Goal: Complete application form

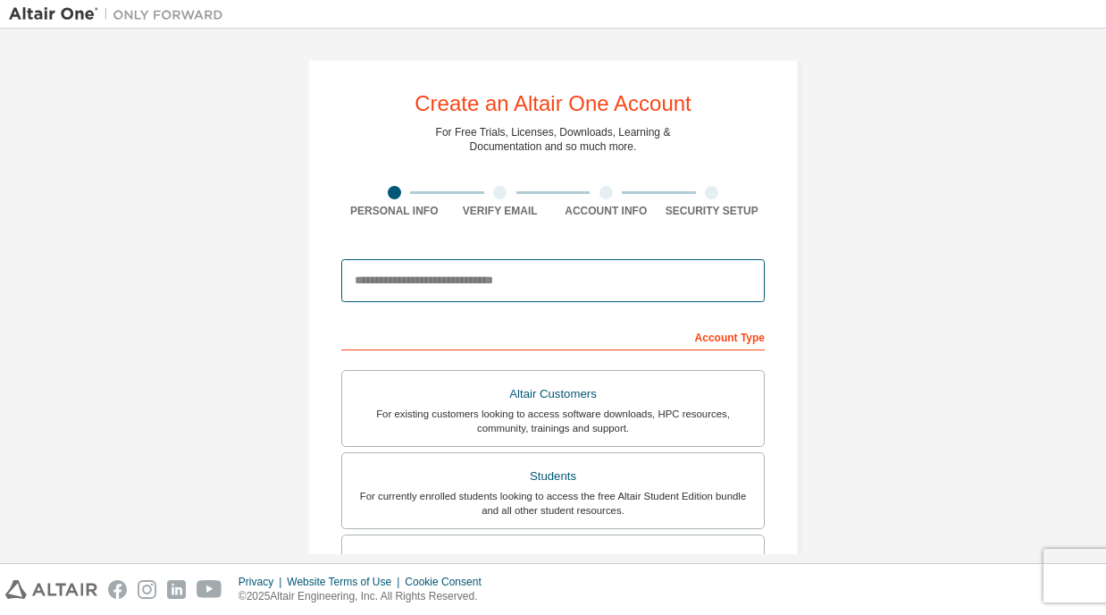
click at [642, 297] on input "email" at bounding box center [552, 280] width 423 height 43
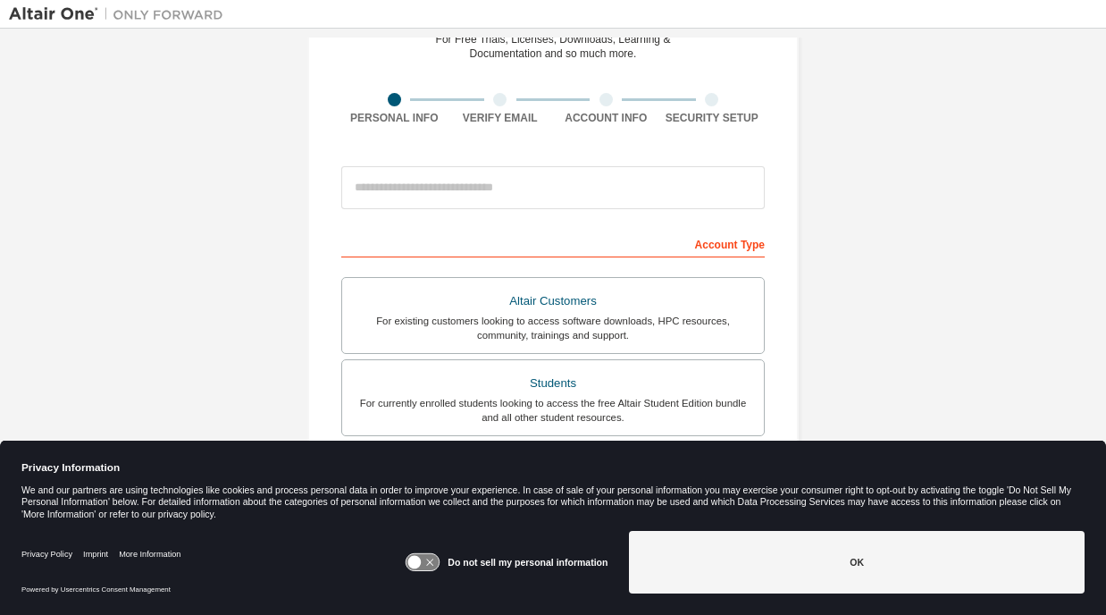
scroll to position [114, 0]
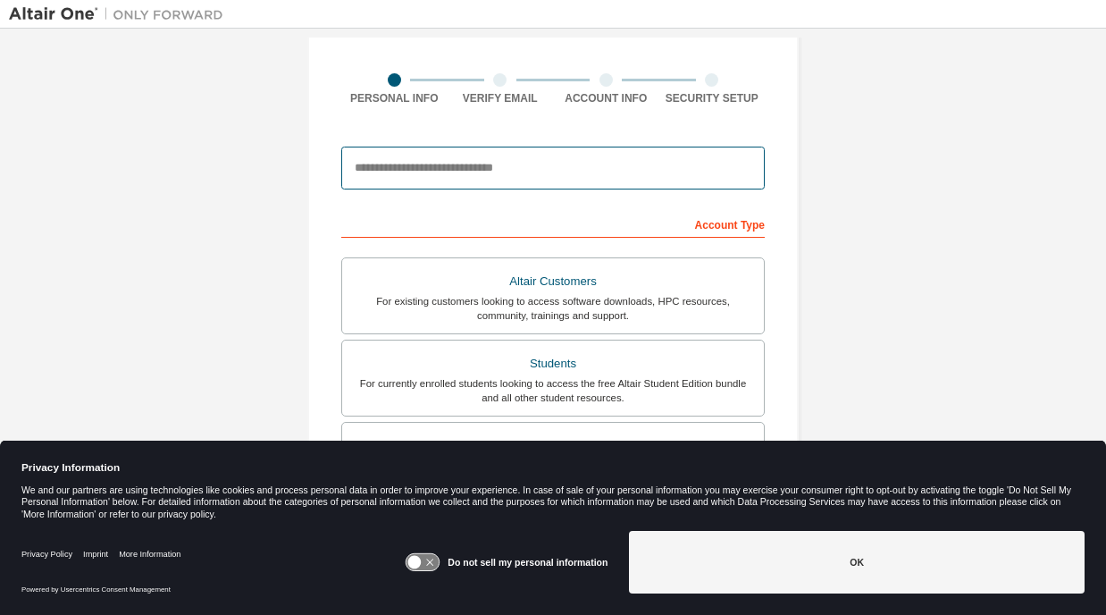
click at [498, 171] on input "email" at bounding box center [552, 167] width 423 height 43
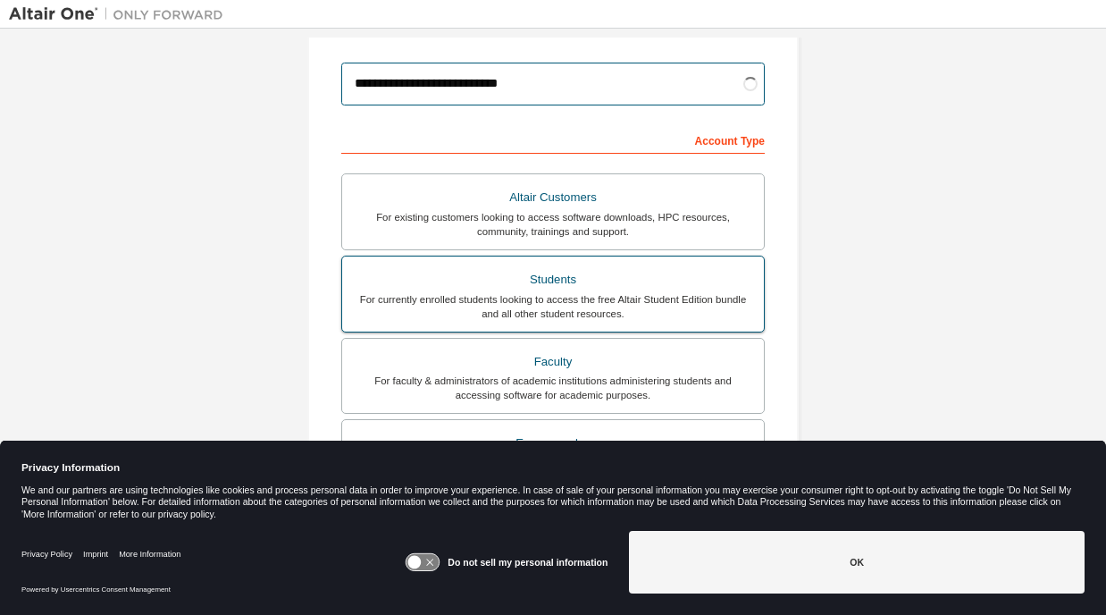
scroll to position [198, 0]
type input "**********"
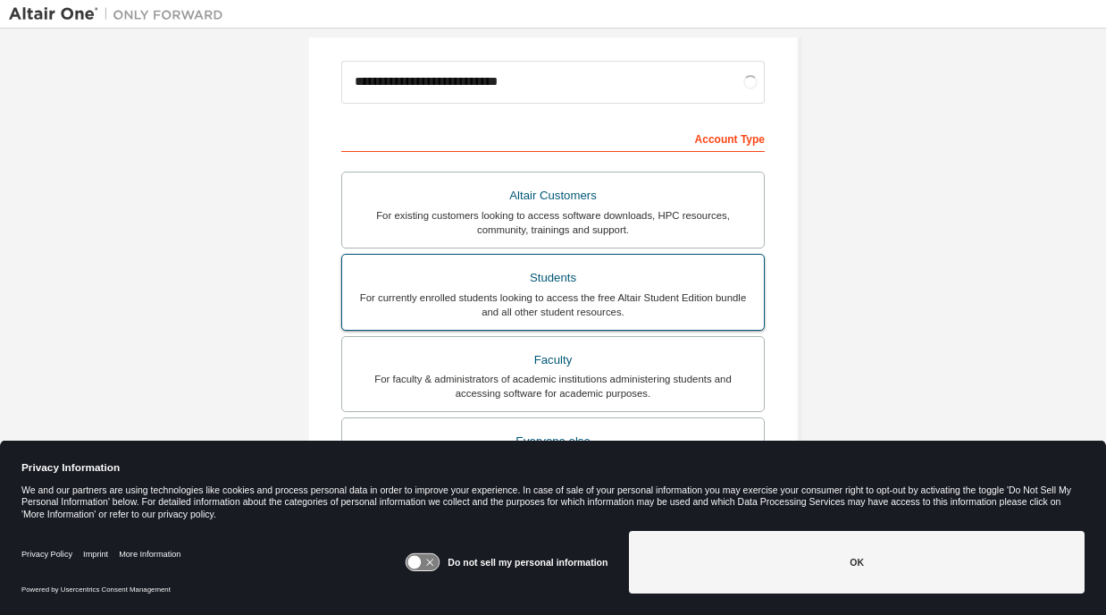
click at [645, 292] on div "For currently enrolled students looking to access the free Altair Student Editi…" at bounding box center [553, 304] width 400 height 29
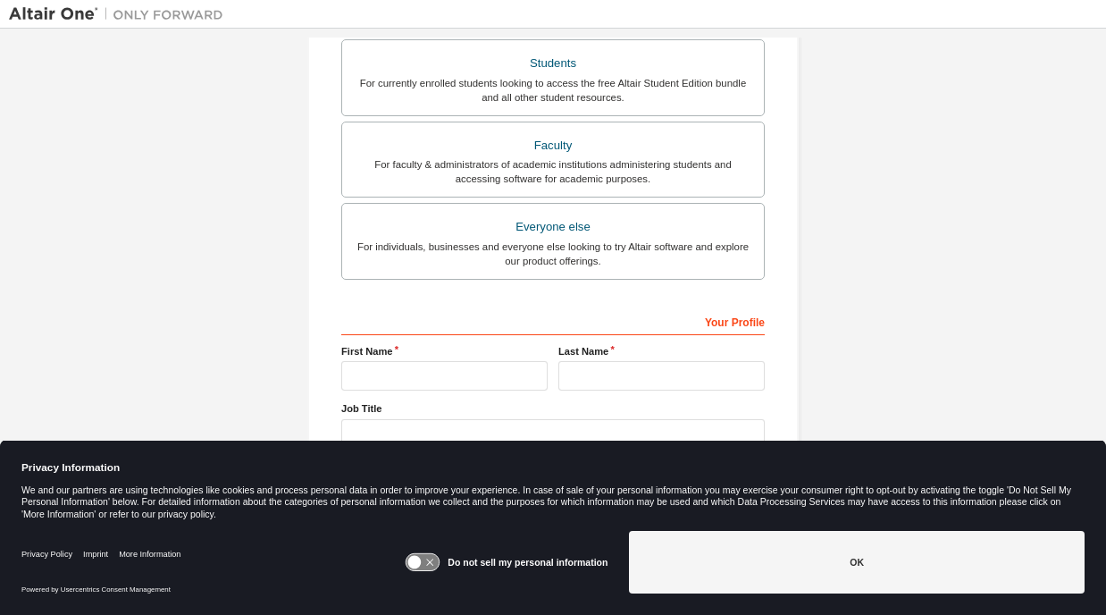
scroll to position [430, 0]
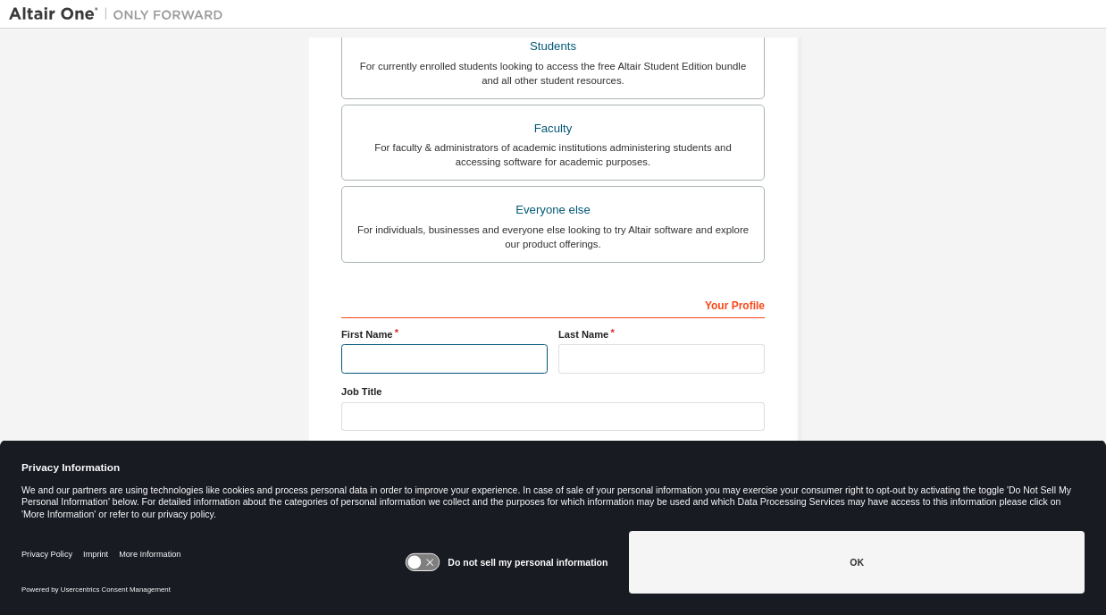
click at [510, 353] on input "text" at bounding box center [444, 358] width 206 height 29
type input "*******"
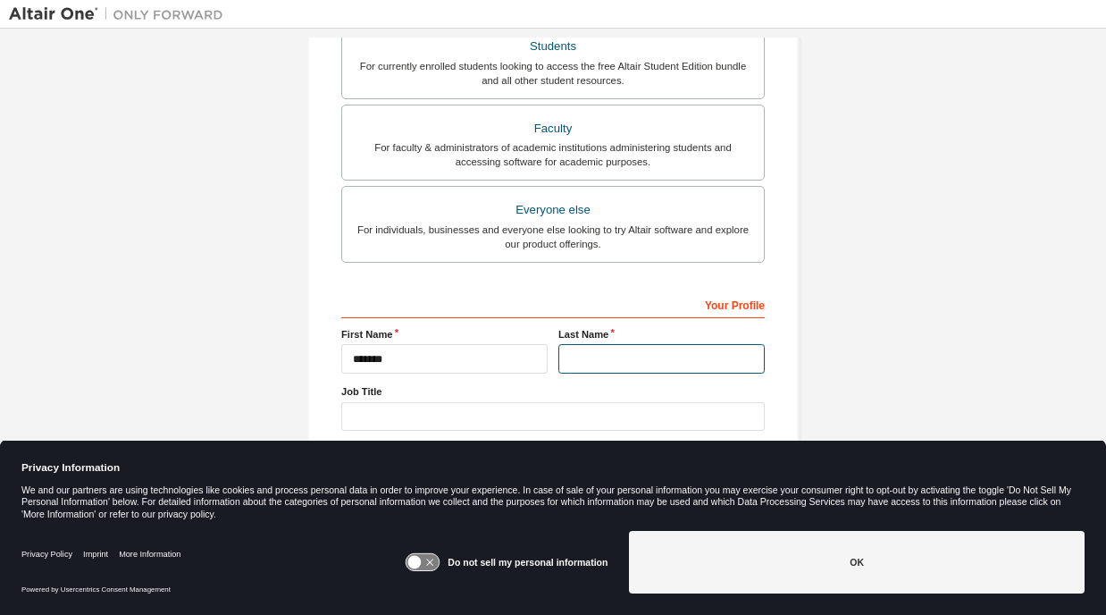
type input "*******"
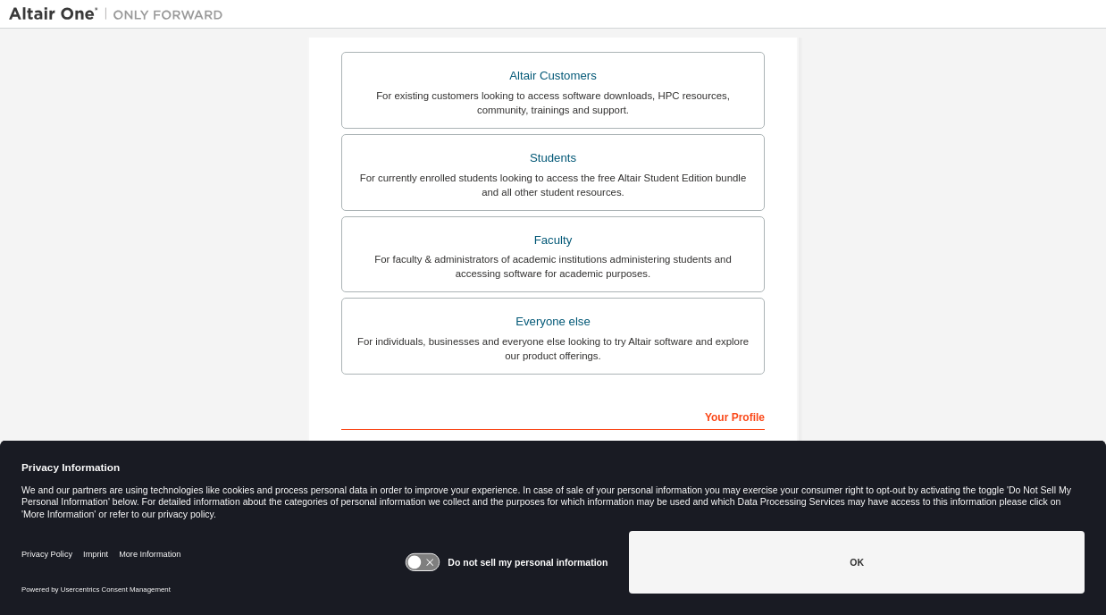
scroll to position [322, 0]
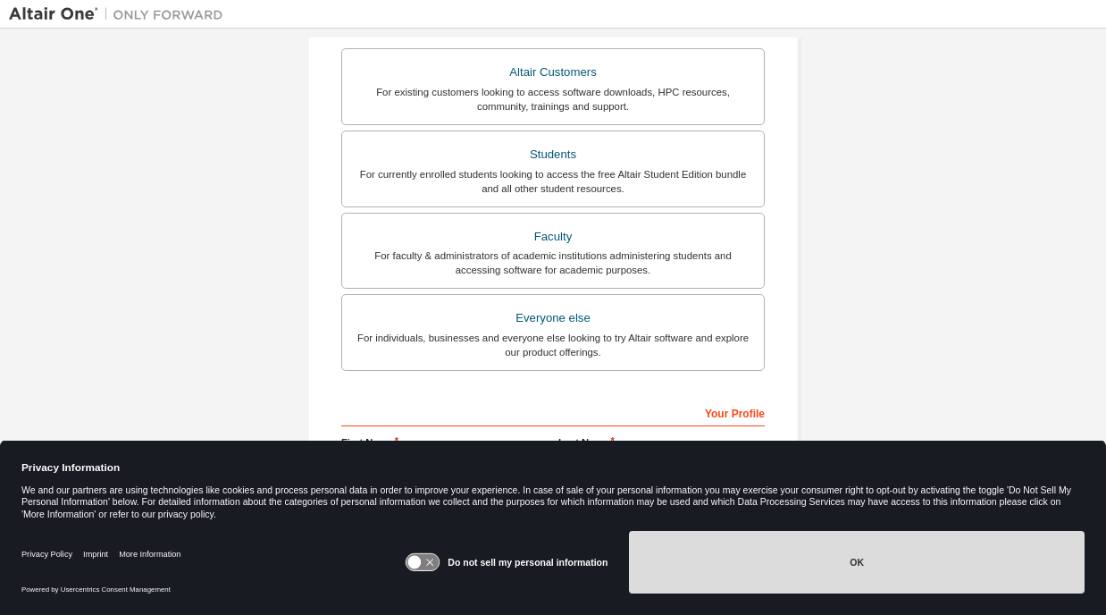
click at [920, 571] on button "OK" at bounding box center [857, 562] width 456 height 63
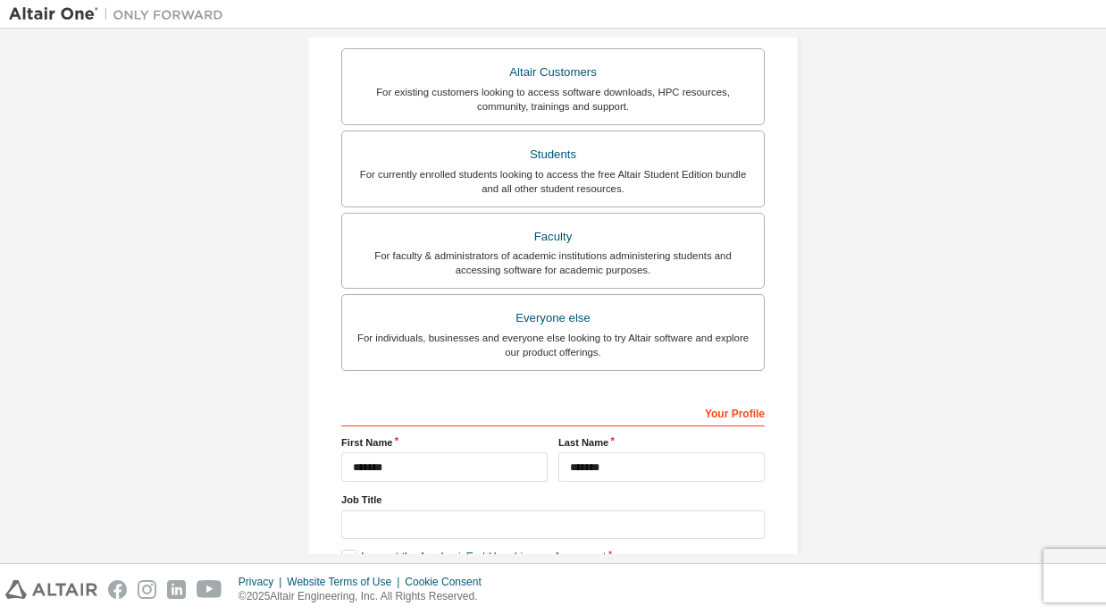
scroll to position [430, 0]
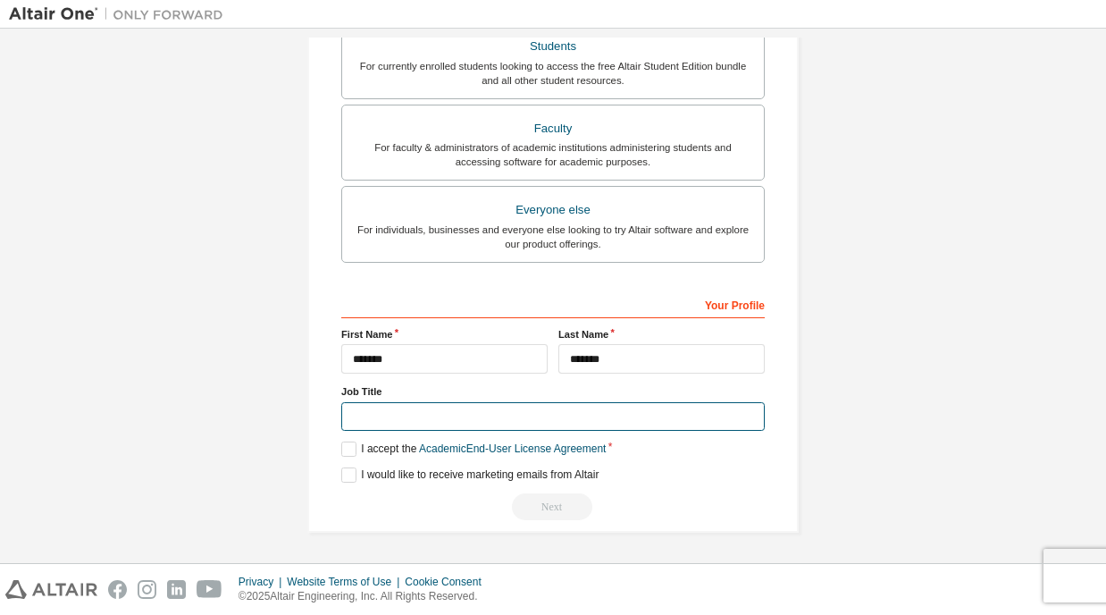
click at [631, 422] on input "text" at bounding box center [552, 416] width 423 height 29
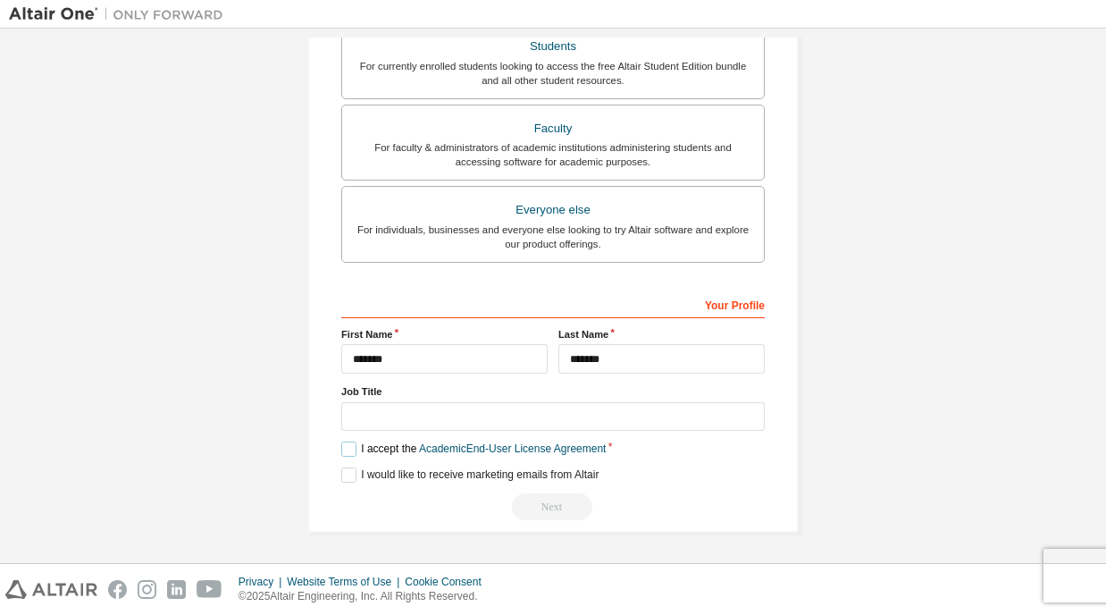
click at [345, 446] on label "I accept the Academic End-User License Agreement" at bounding box center [473, 448] width 264 height 15
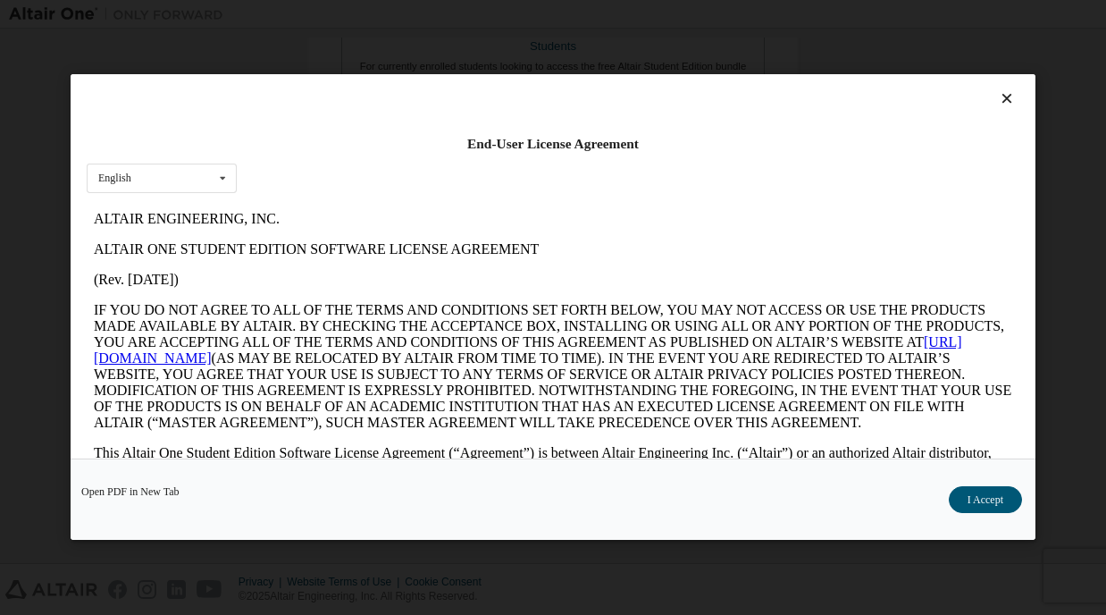
scroll to position [0, 0]
click at [974, 500] on button "I Accept" at bounding box center [985, 500] width 73 height 27
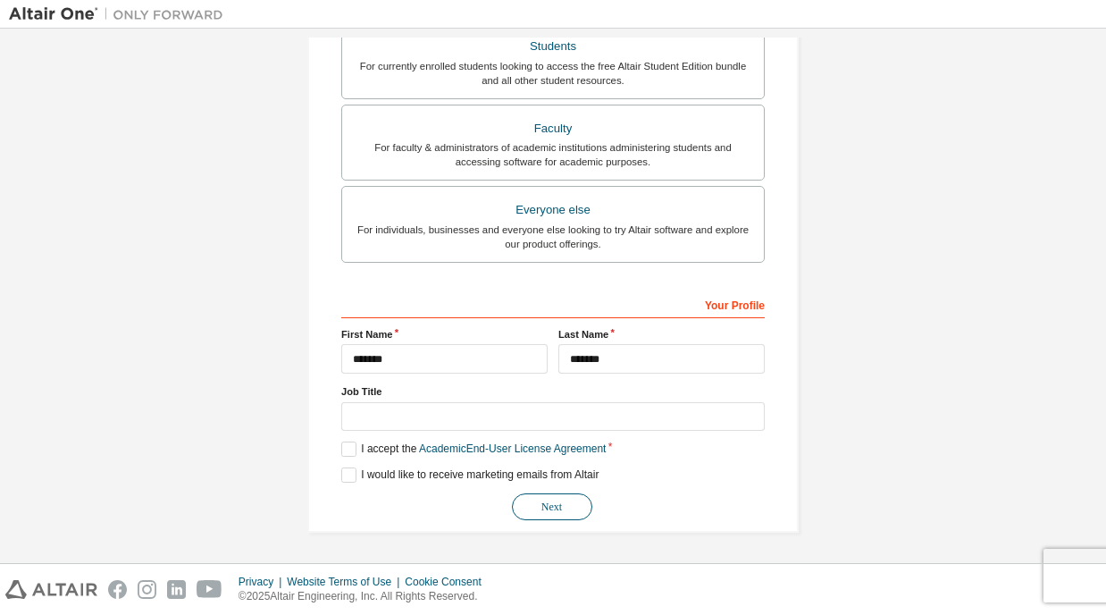
click at [559, 512] on button "Next" at bounding box center [552, 506] width 80 height 27
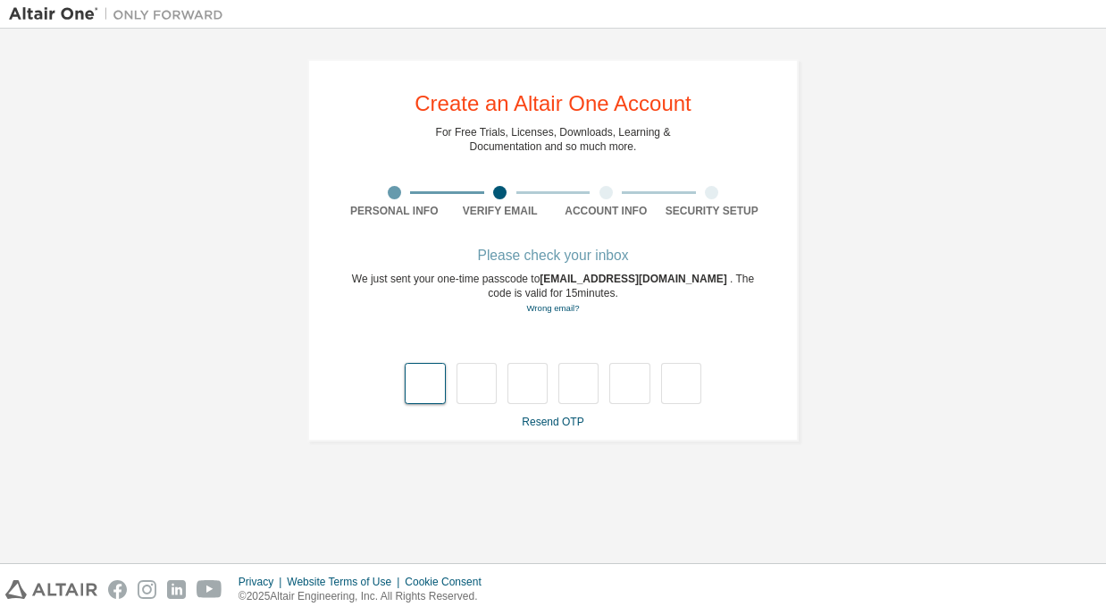
type input "*"
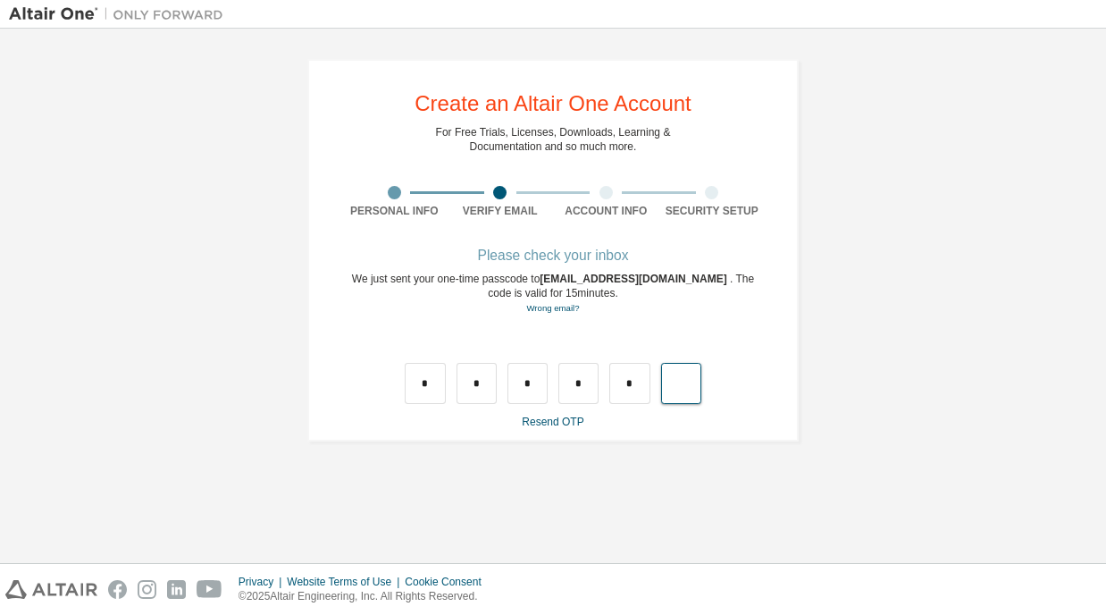
type input "*"
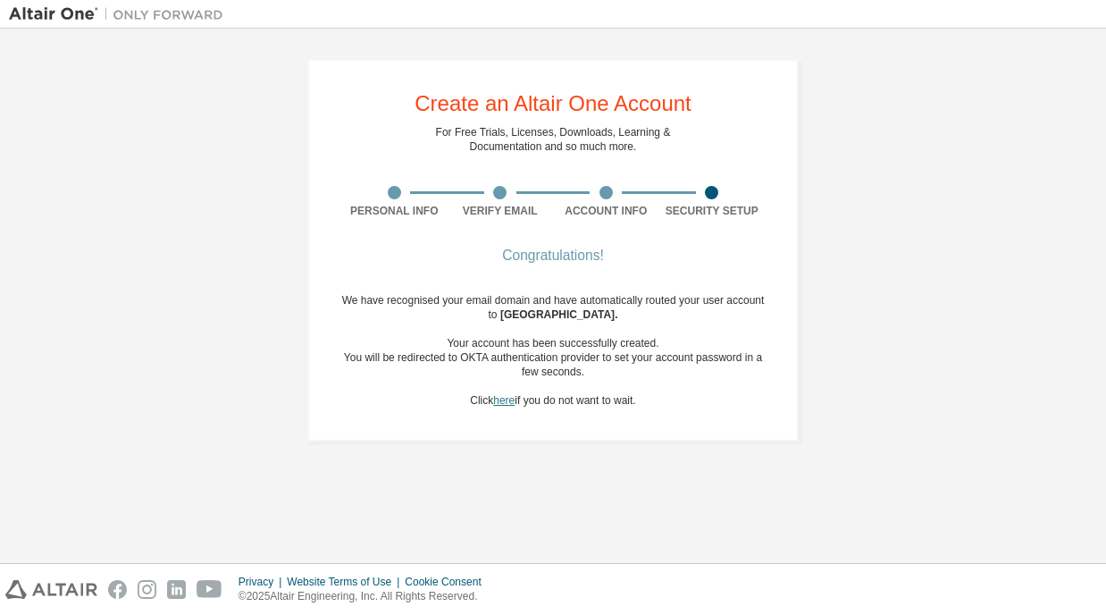
click at [508, 401] on link "here" at bounding box center [503, 400] width 21 height 13
